Goal: Go to known website: Access a specific website the user already knows

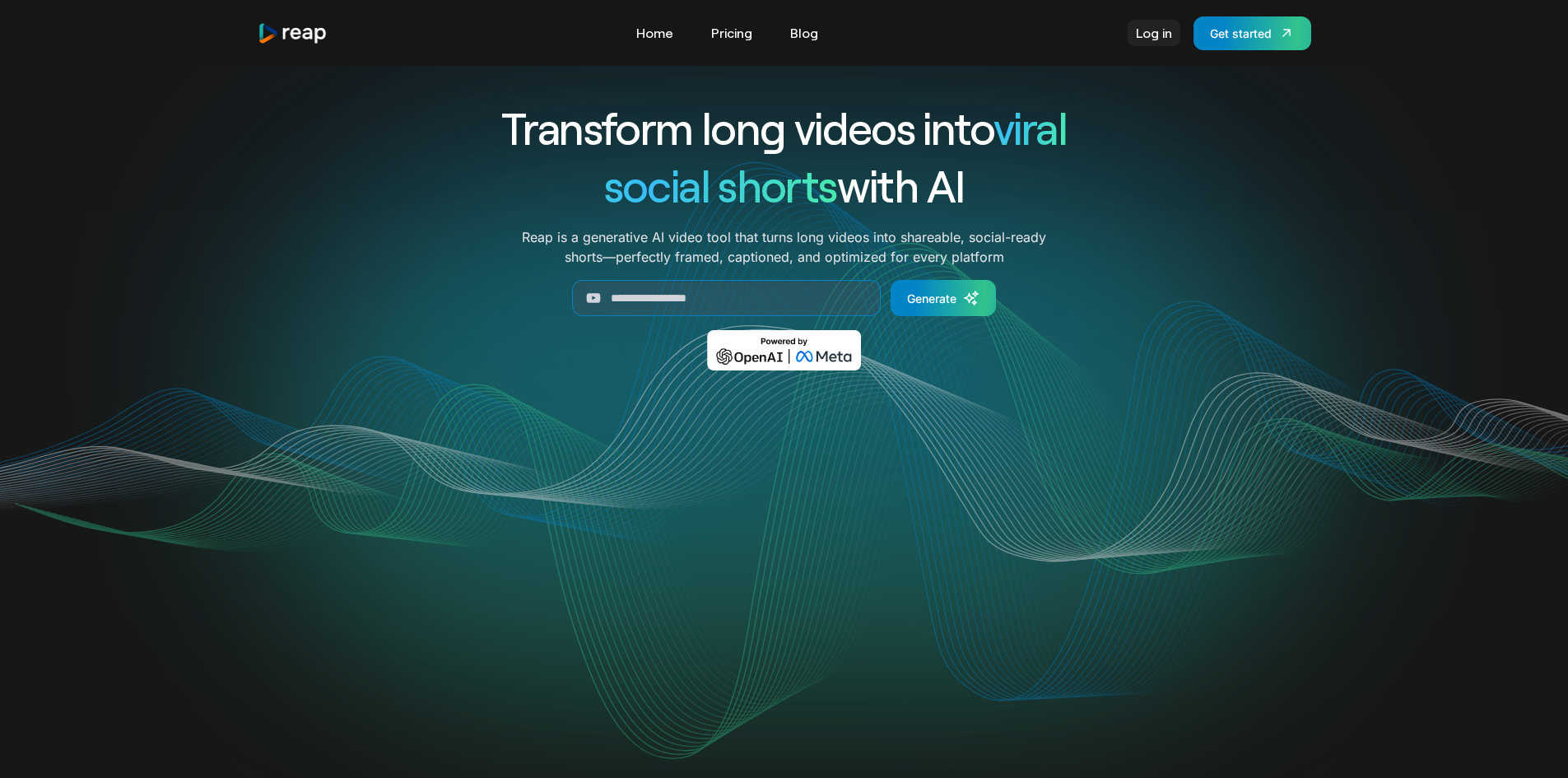
click at [1165, 36] on link "Log in" at bounding box center [1154, 33] width 53 height 27
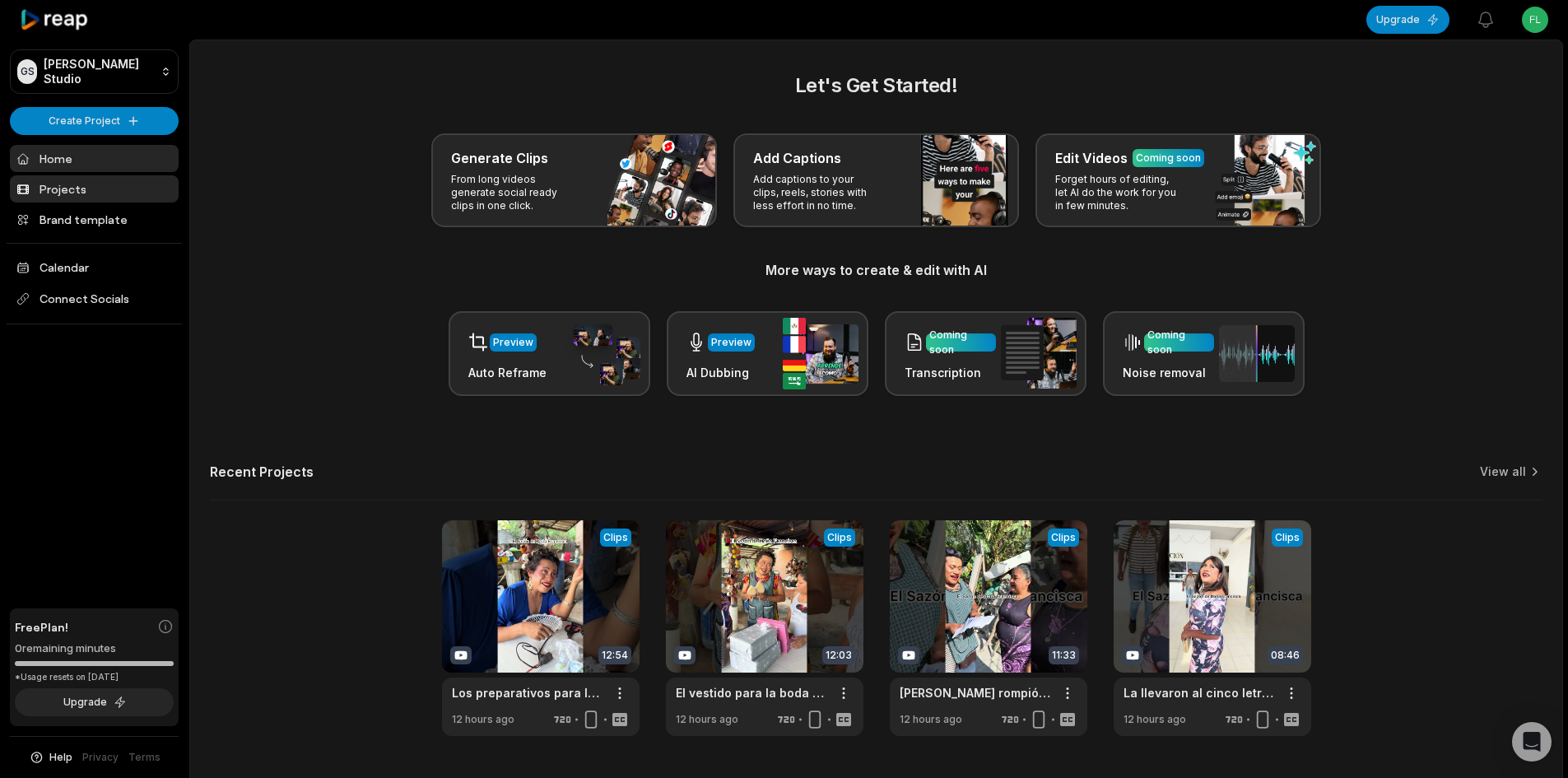
click at [103, 186] on link "Projects" at bounding box center [94, 188] width 169 height 27
